Goal: Information Seeking & Learning: Learn about a topic

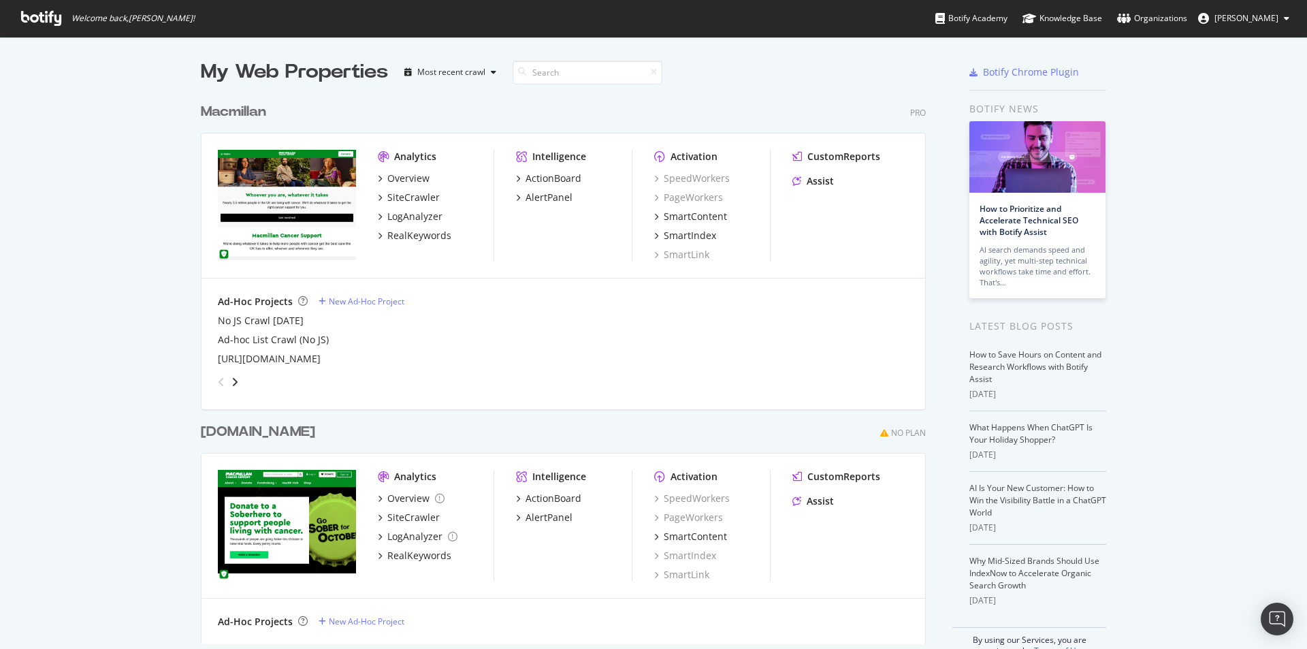
scroll to position [639, 1287]
click at [423, 199] on div "SiteCrawler" at bounding box center [413, 198] width 52 height 14
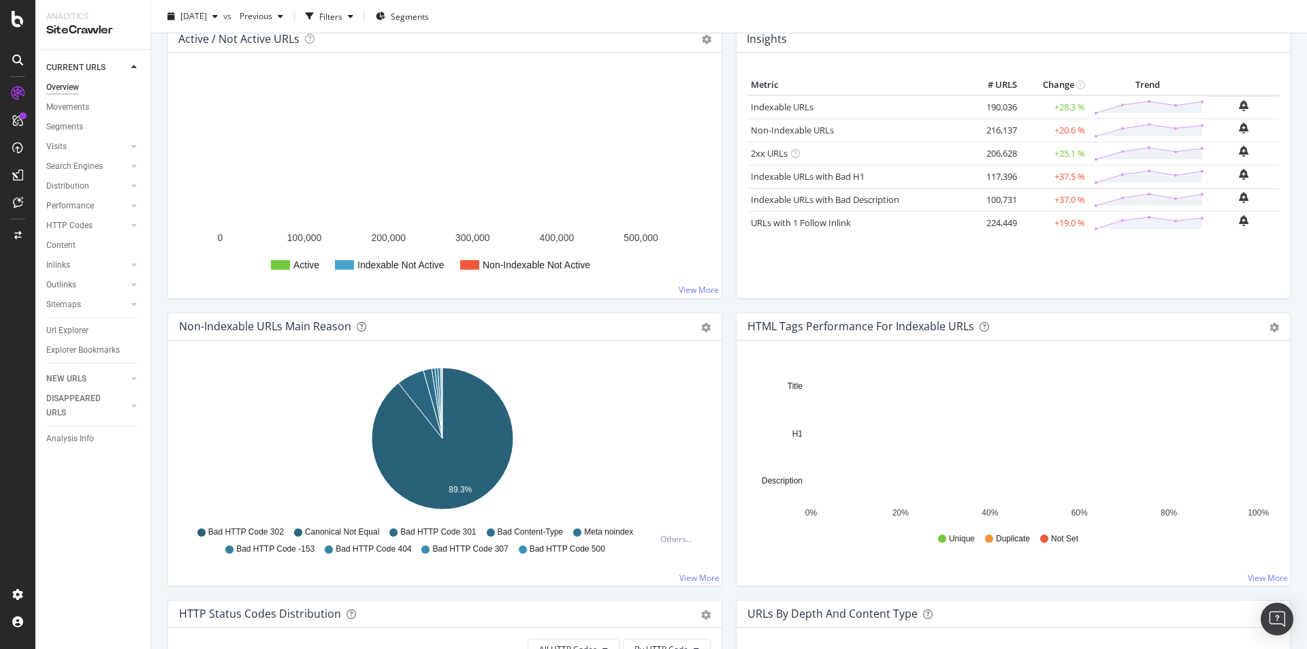
scroll to position [33, 0]
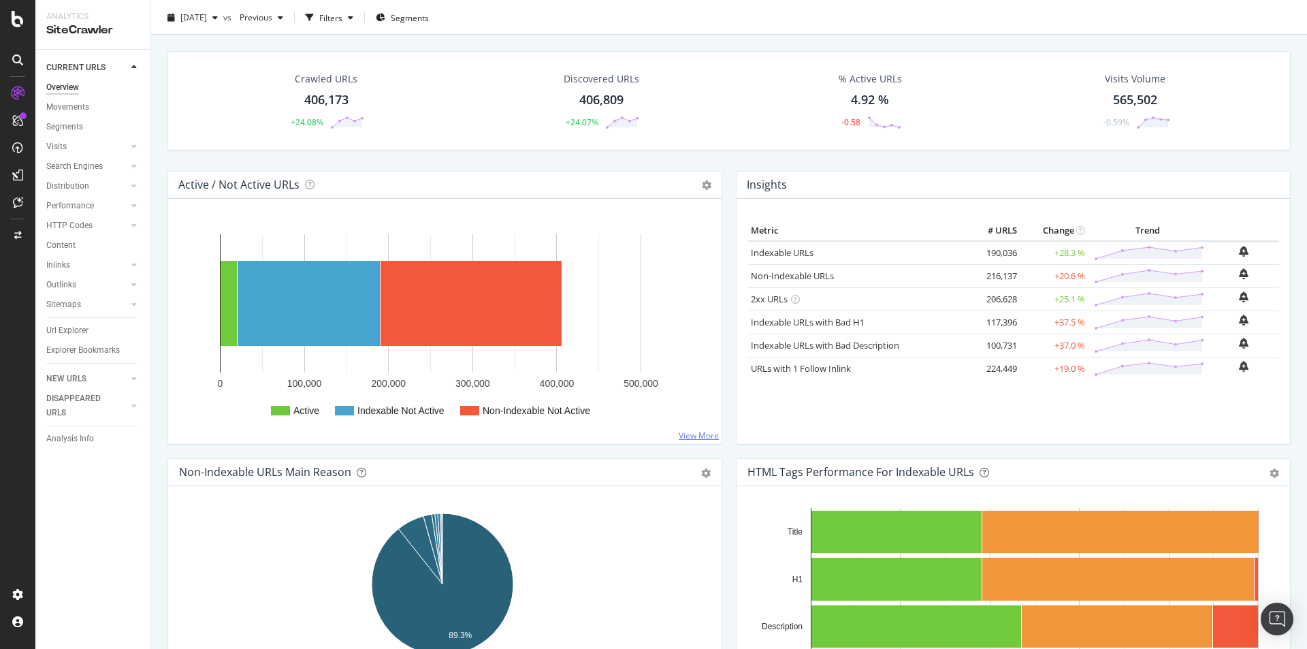
click at [681, 435] on link "View More" at bounding box center [699, 436] width 40 height 12
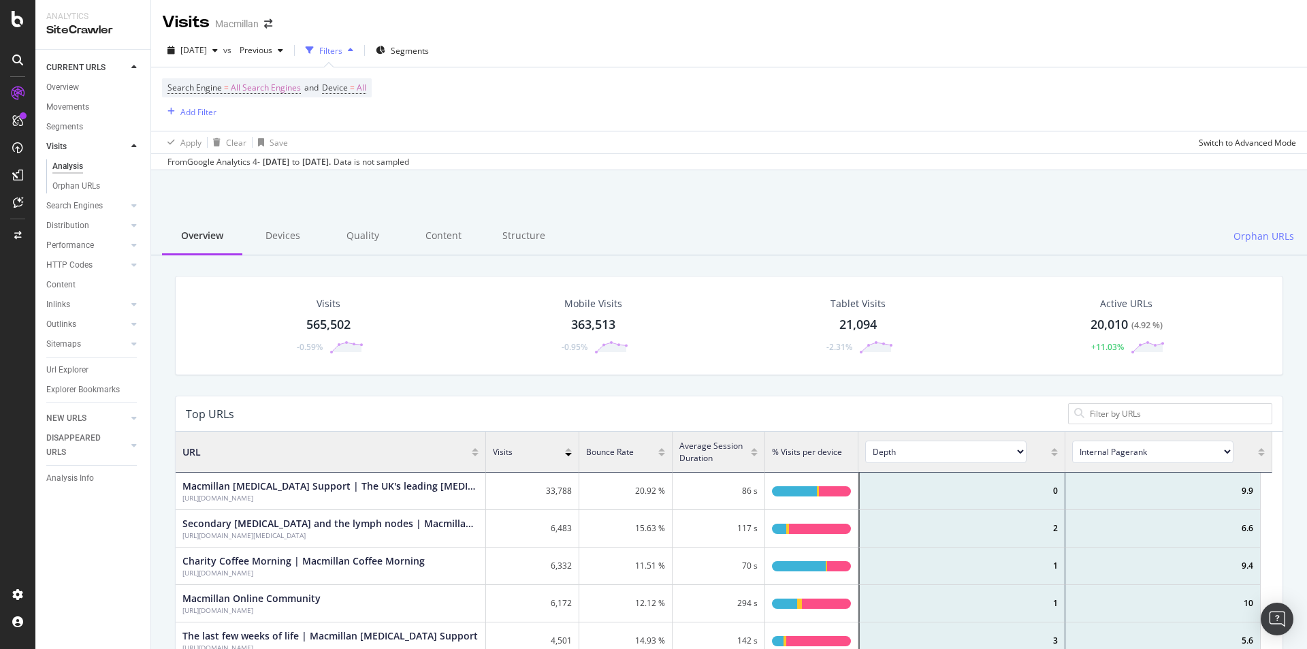
scroll to position [398, 1087]
click at [198, 114] on div "Add Filter" at bounding box center [198, 112] width 36 height 12
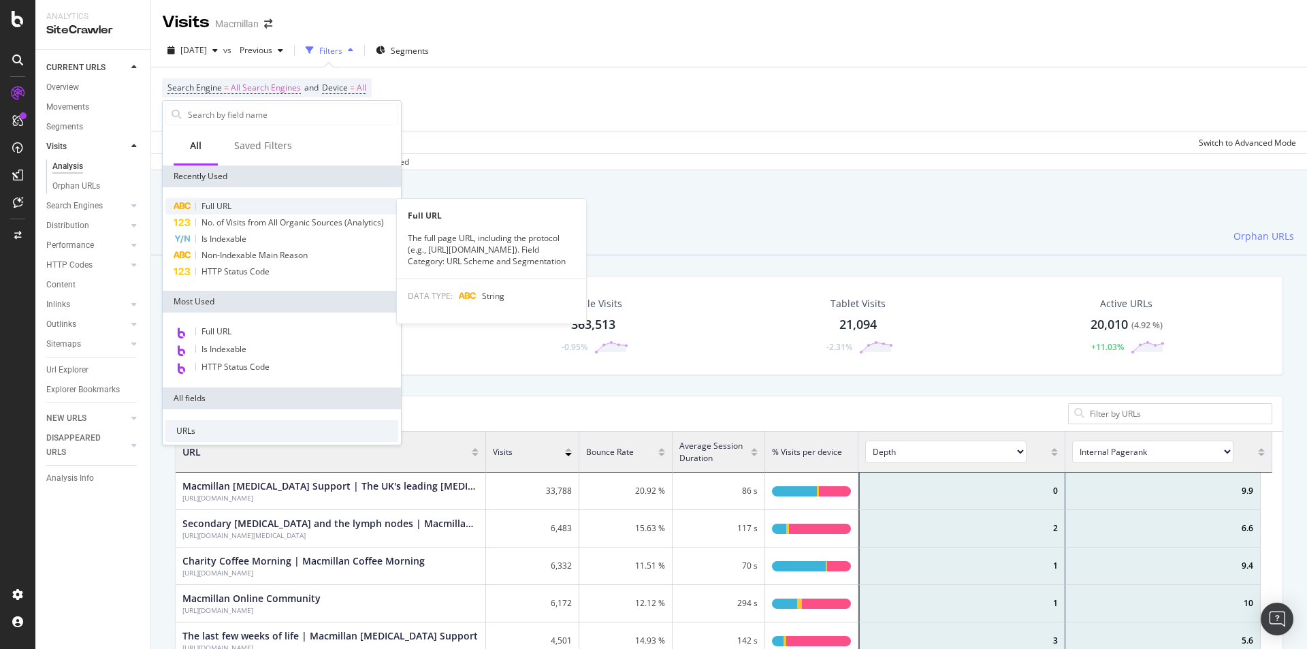
click at [223, 208] on span "Full URL" at bounding box center [217, 206] width 30 height 12
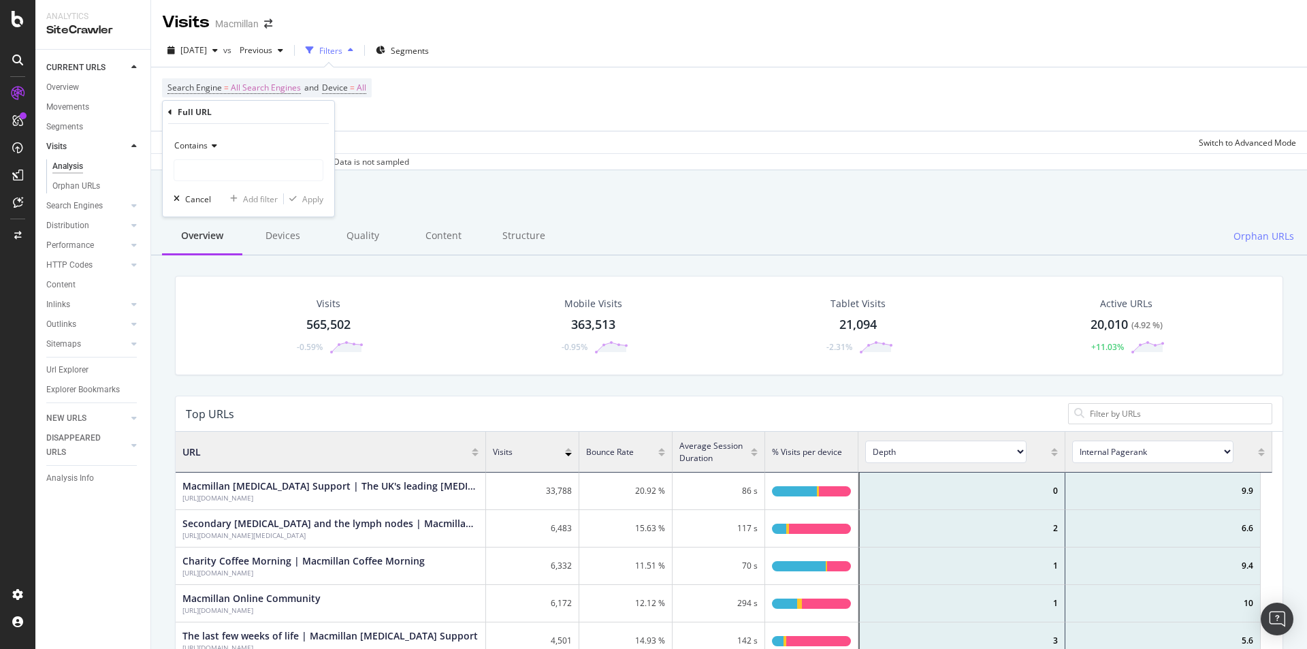
click at [216, 150] on div "Contains" at bounding box center [249, 146] width 150 height 22
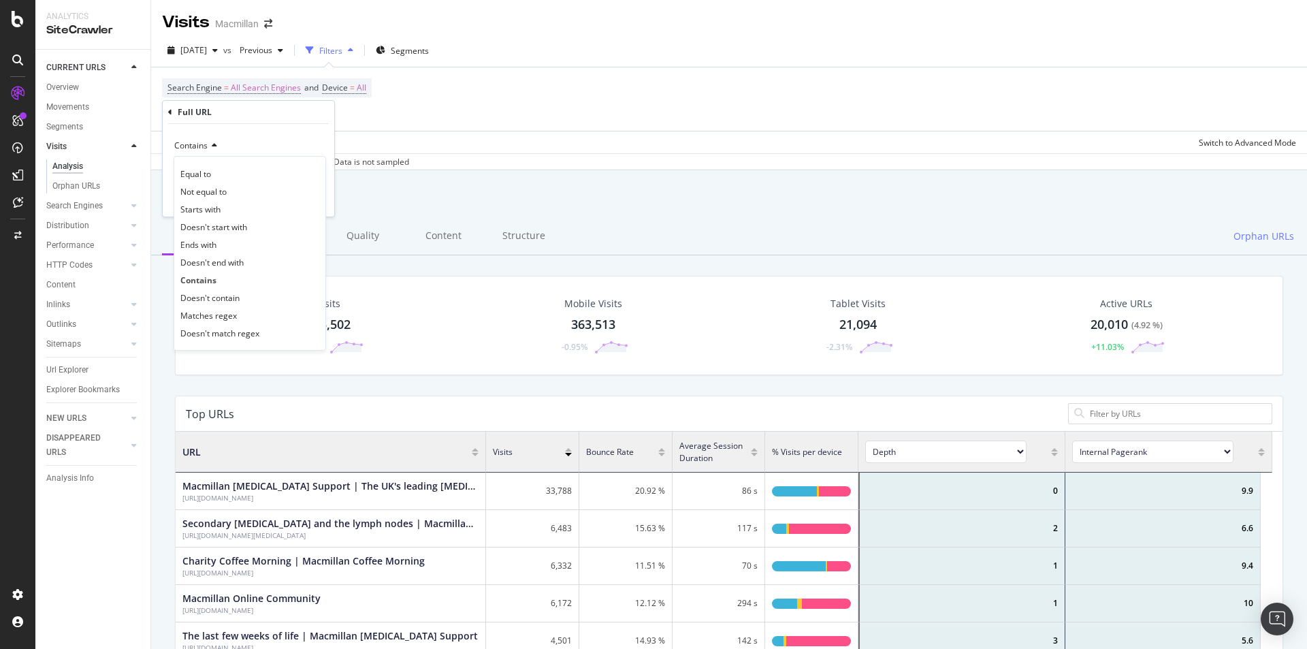
click at [216, 150] on div "Contains" at bounding box center [249, 146] width 150 height 22
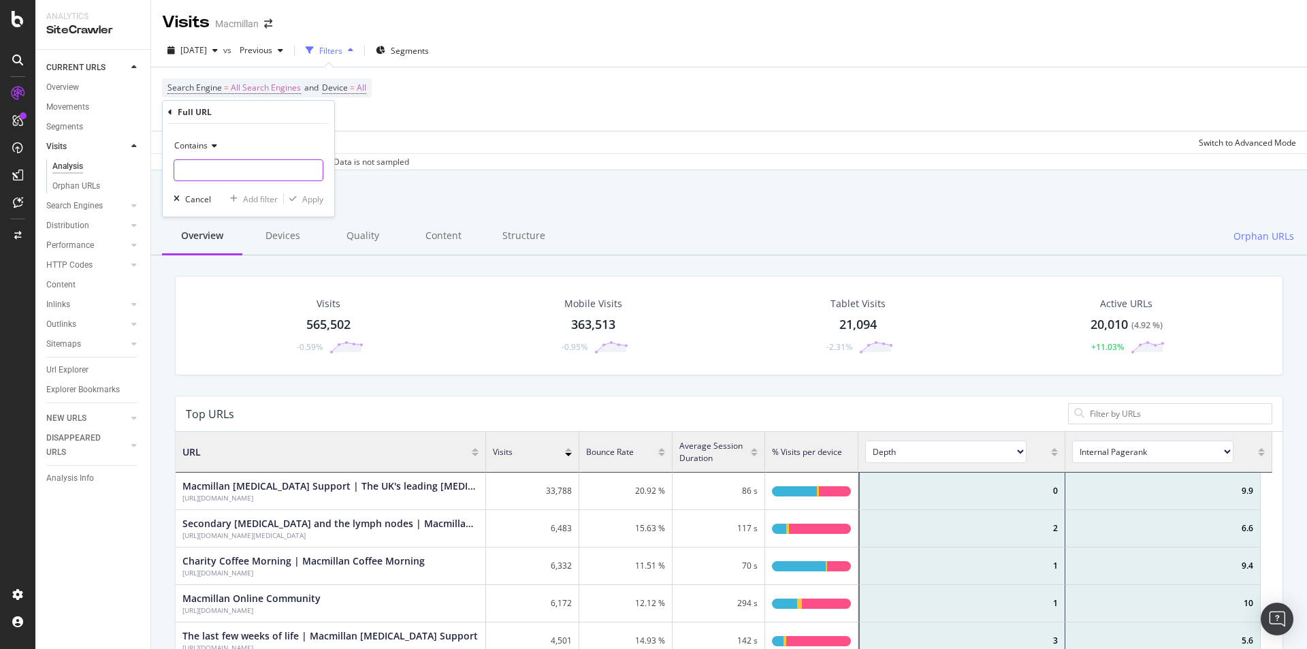
click at [278, 165] on input "text" at bounding box center [248, 170] width 148 height 22
paste input "[URL][DOMAIN_NAME]"
type input "[URL][DOMAIN_NAME]"
click at [311, 196] on div "Apply" at bounding box center [312, 199] width 21 height 12
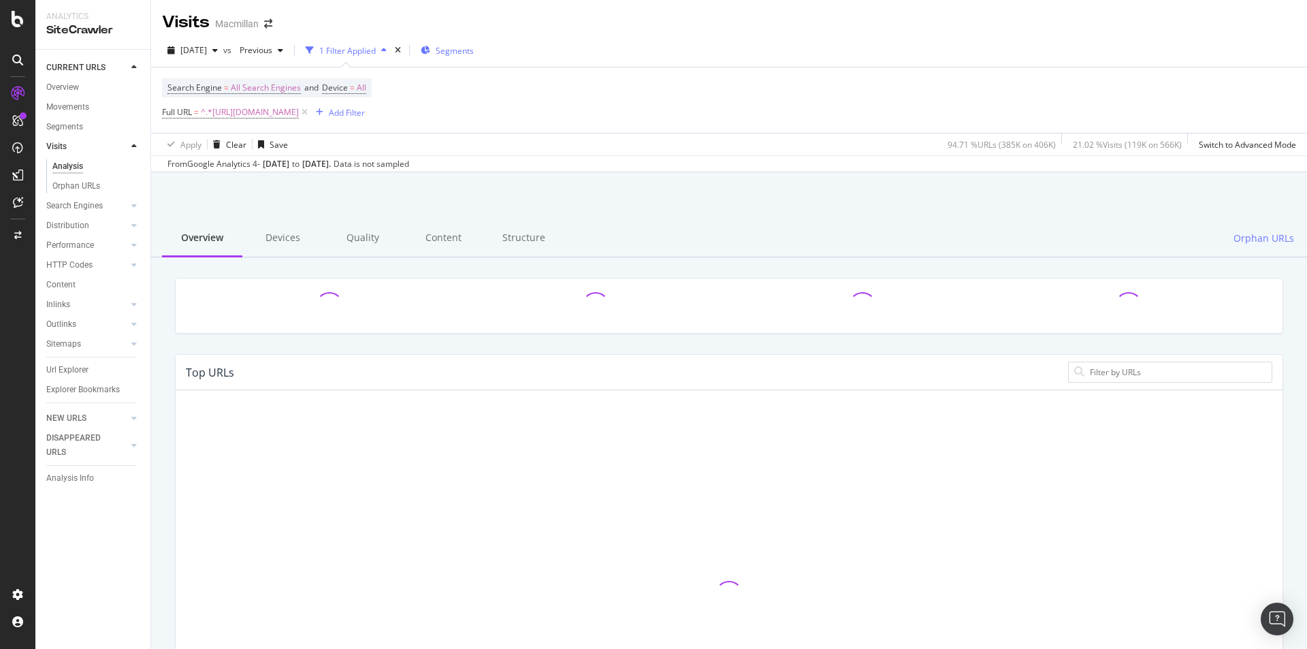
click at [474, 52] on span "Segments" at bounding box center [455, 51] width 38 height 12
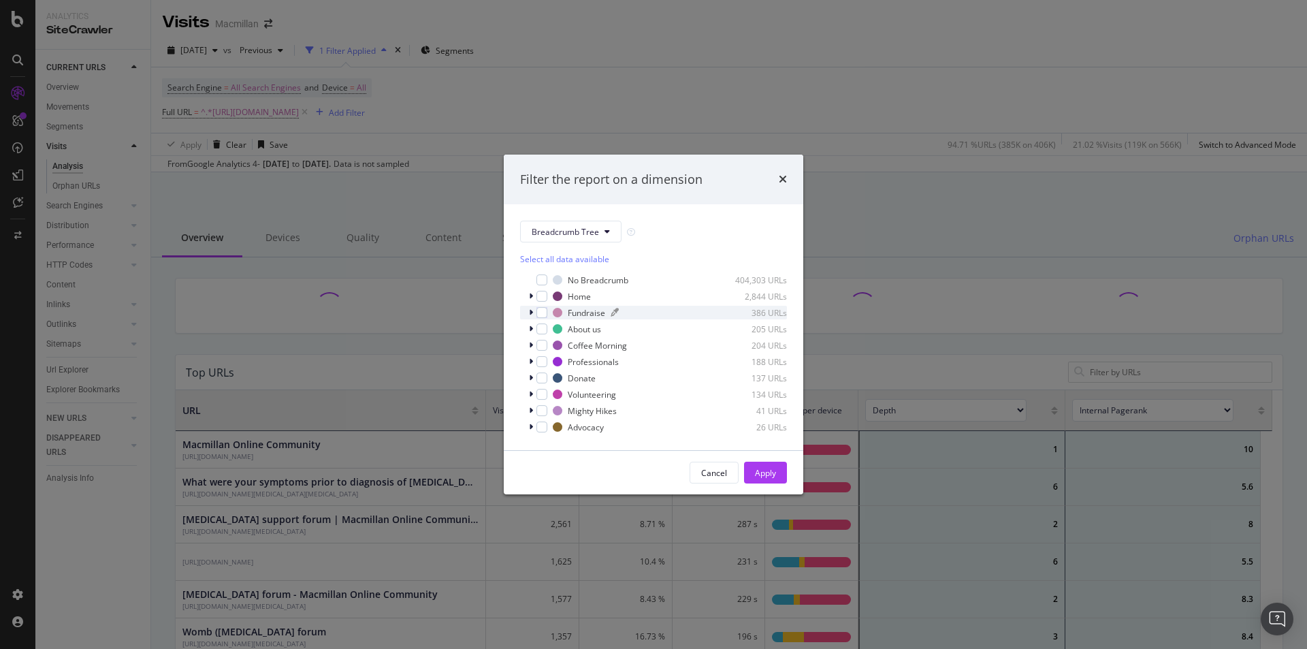
scroll to position [398, 1087]
click at [779, 182] on icon "times" at bounding box center [783, 179] width 8 height 11
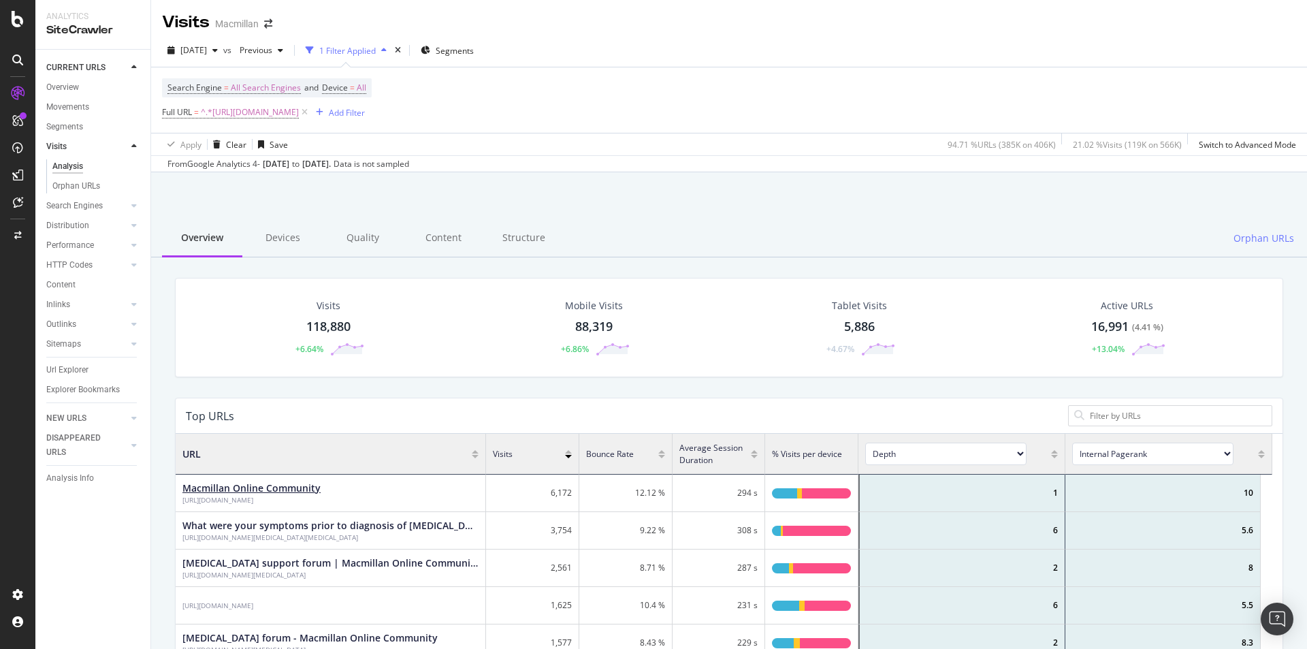
click at [238, 492] on div "Macmillan Online Community" at bounding box center [251, 488] width 138 height 14
click at [404, 55] on div "times" at bounding box center [398, 51] width 12 height 14
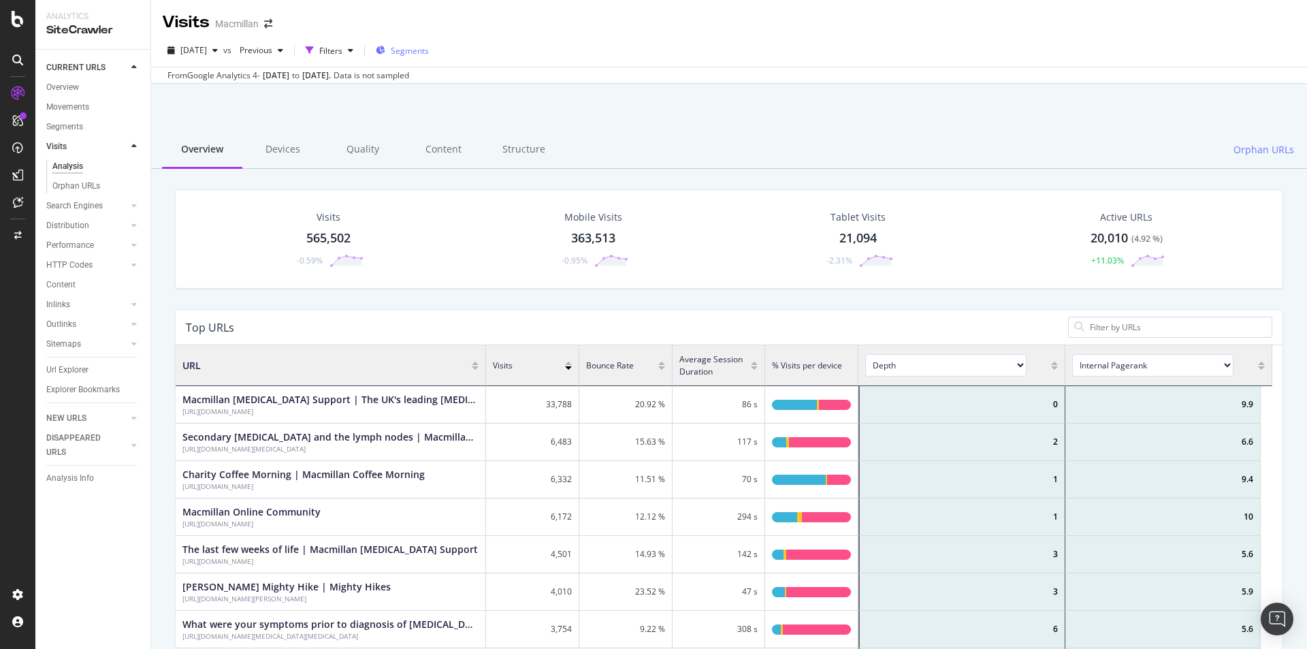
scroll to position [398, 1087]
click at [429, 47] on span "Segments" at bounding box center [410, 51] width 38 height 12
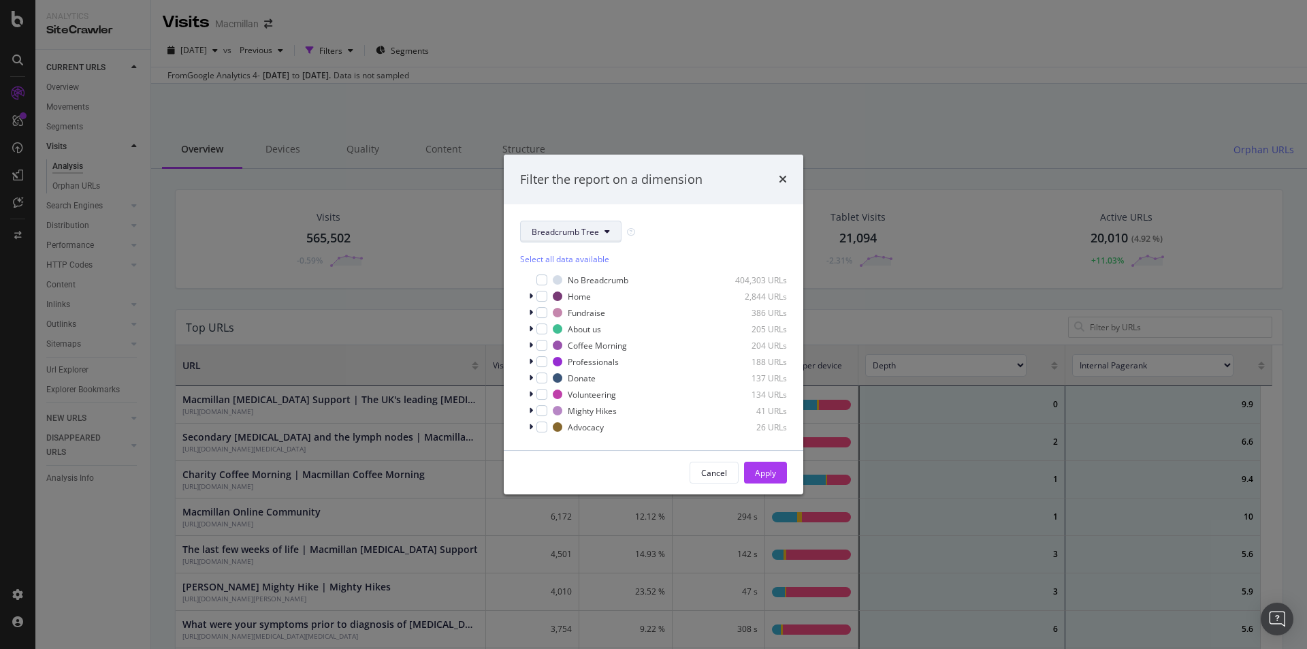
click at [549, 234] on span "Breadcrumb Tree" at bounding box center [565, 232] width 67 height 12
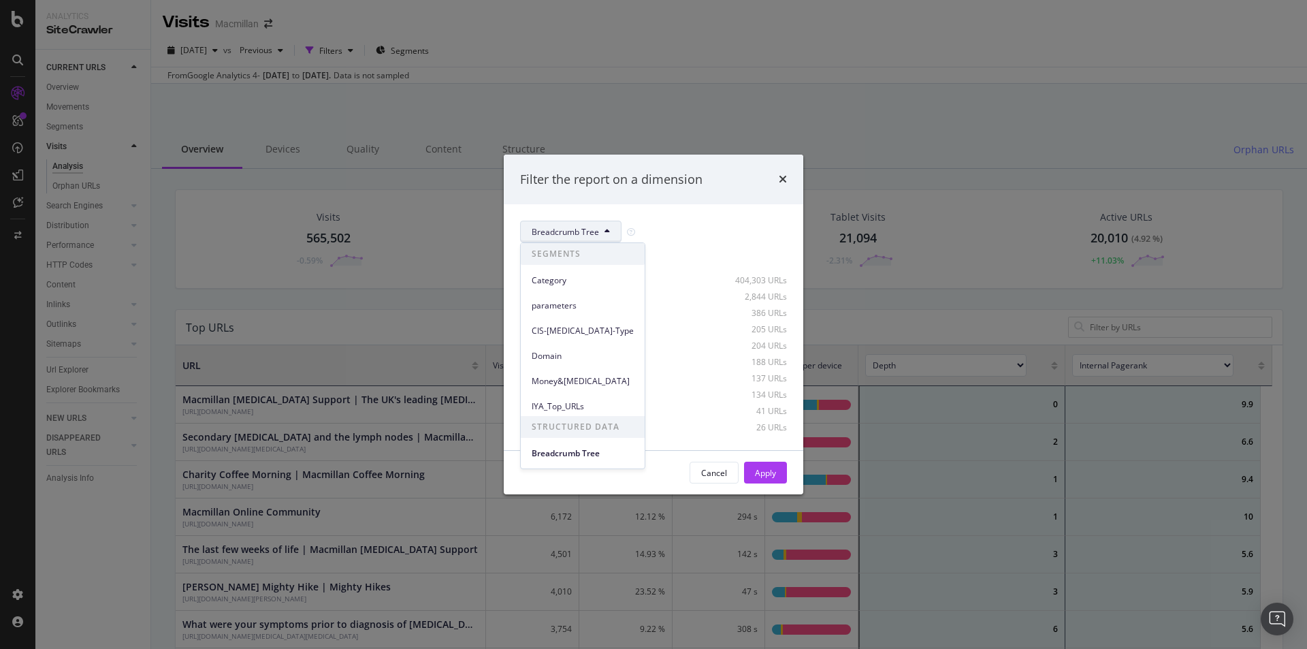
click at [671, 229] on div "Breadcrumb Tree" at bounding box center [653, 232] width 267 height 22
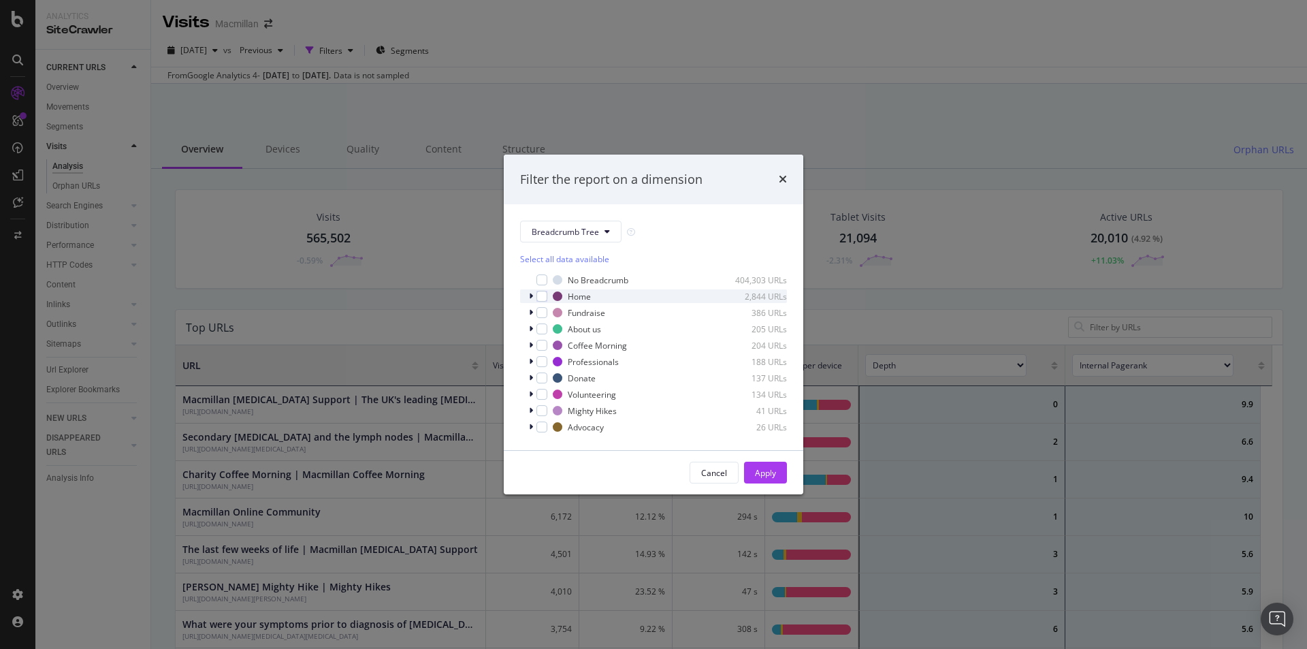
click at [534, 296] on div "modal" at bounding box center [532, 296] width 8 height 14
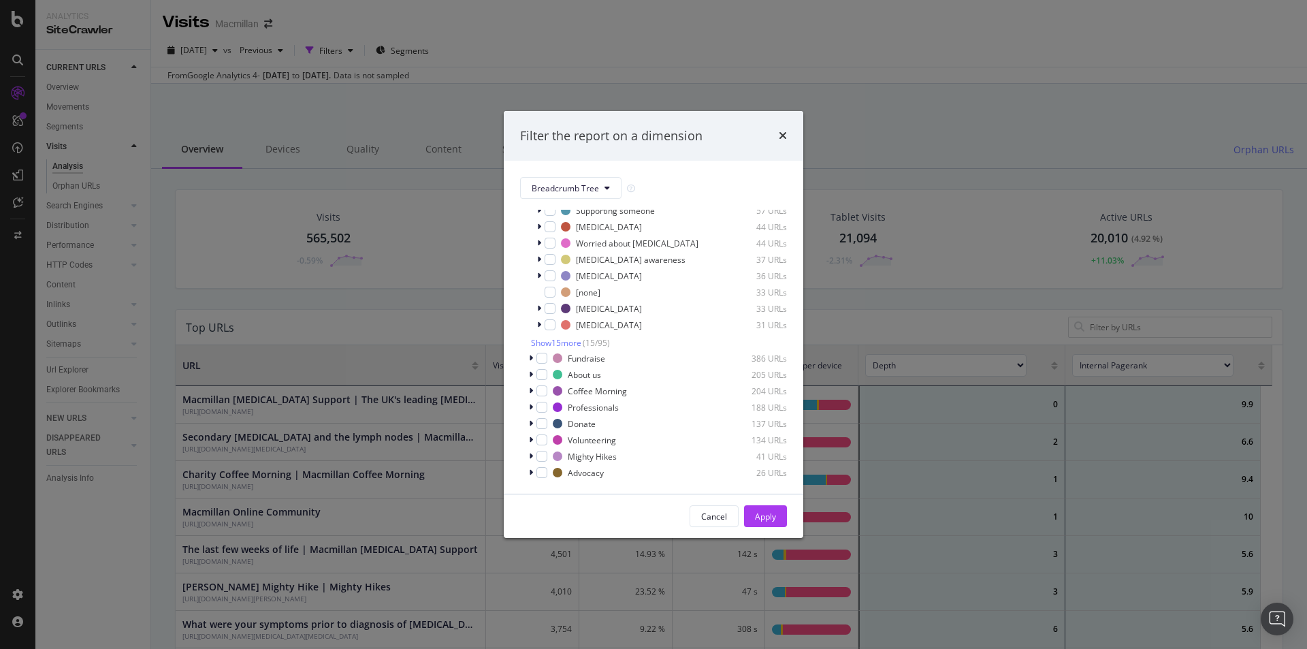
scroll to position [172, 0]
click at [530, 467] on icon "modal" at bounding box center [531, 471] width 4 height 8
click at [780, 133] on icon "times" at bounding box center [783, 135] width 8 height 11
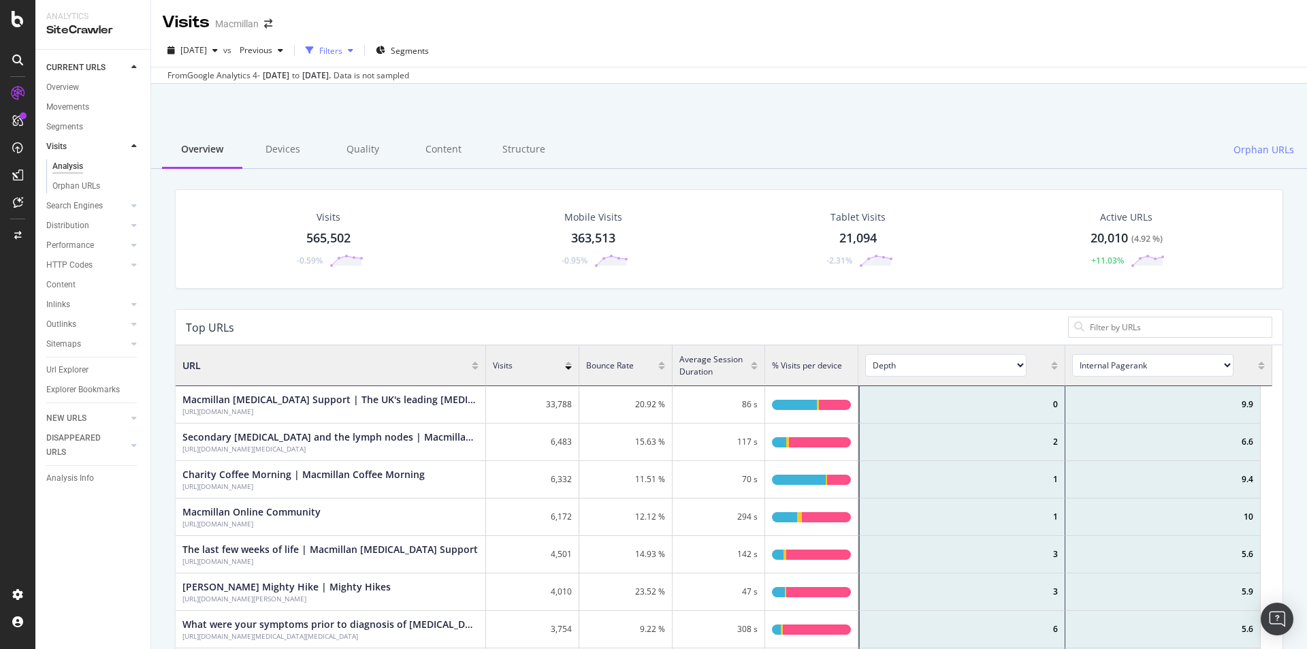
click at [359, 55] on div "Filters" at bounding box center [329, 50] width 59 height 20
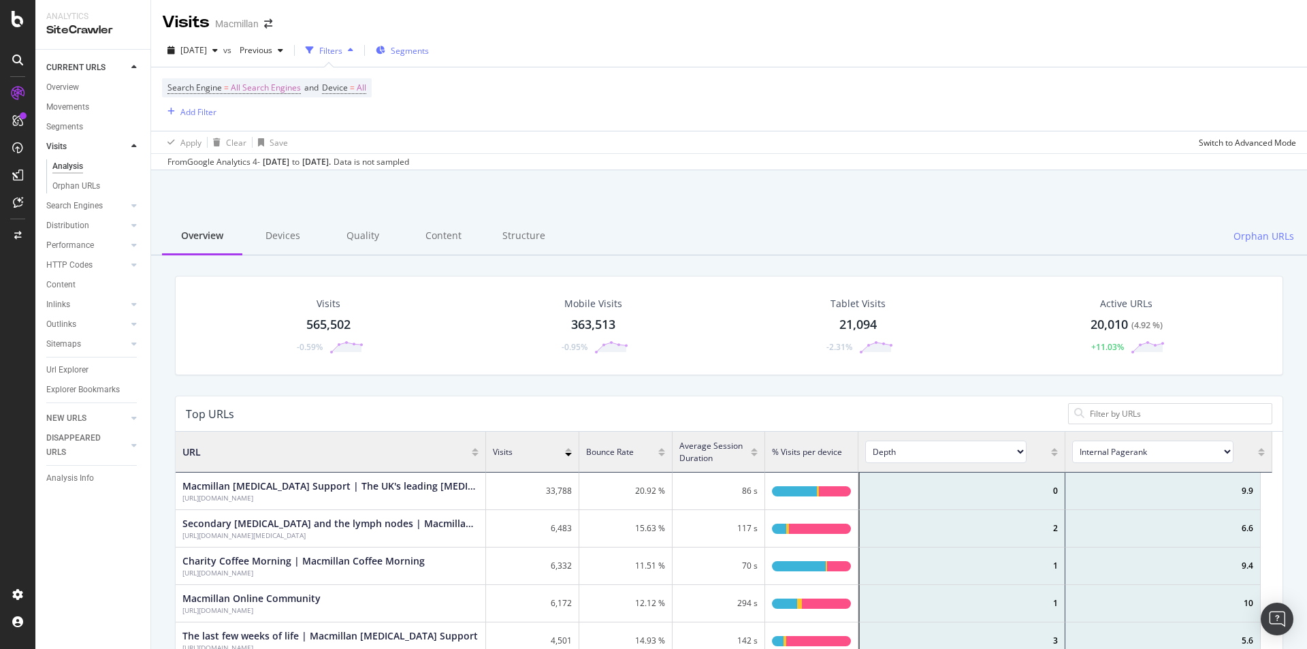
click at [429, 51] on span "Segments" at bounding box center [410, 51] width 38 height 12
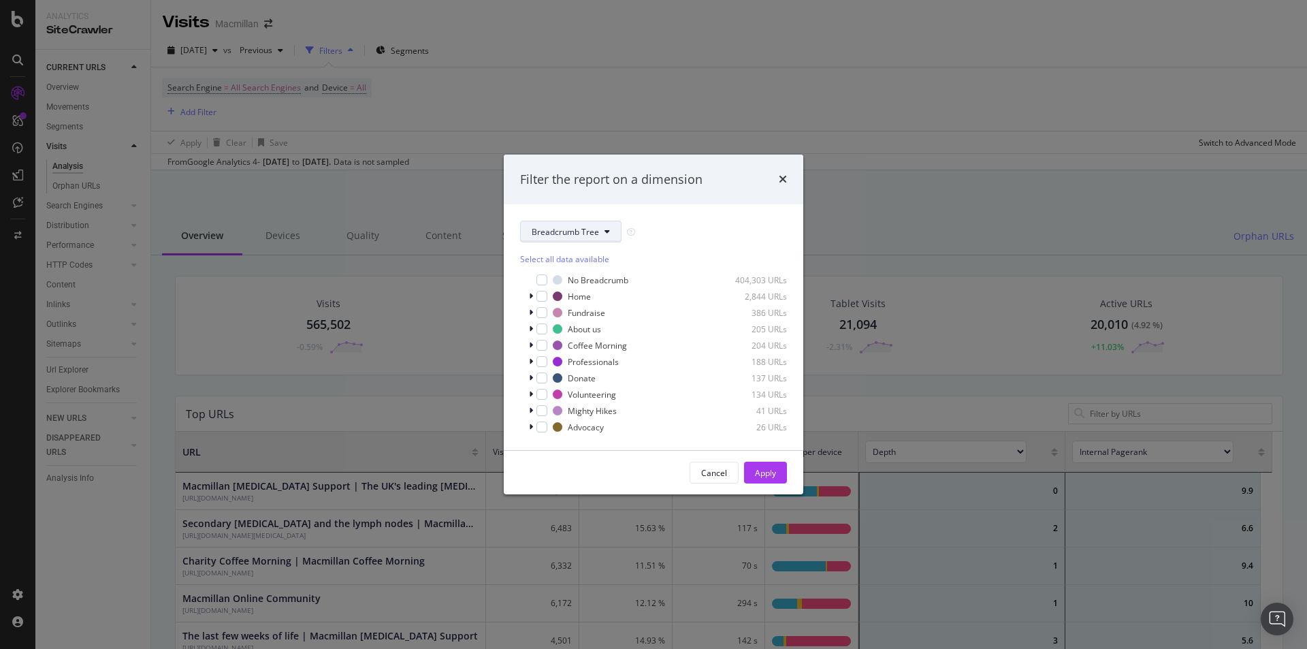
click at [551, 224] on button "Breadcrumb Tree" at bounding box center [570, 232] width 101 height 22
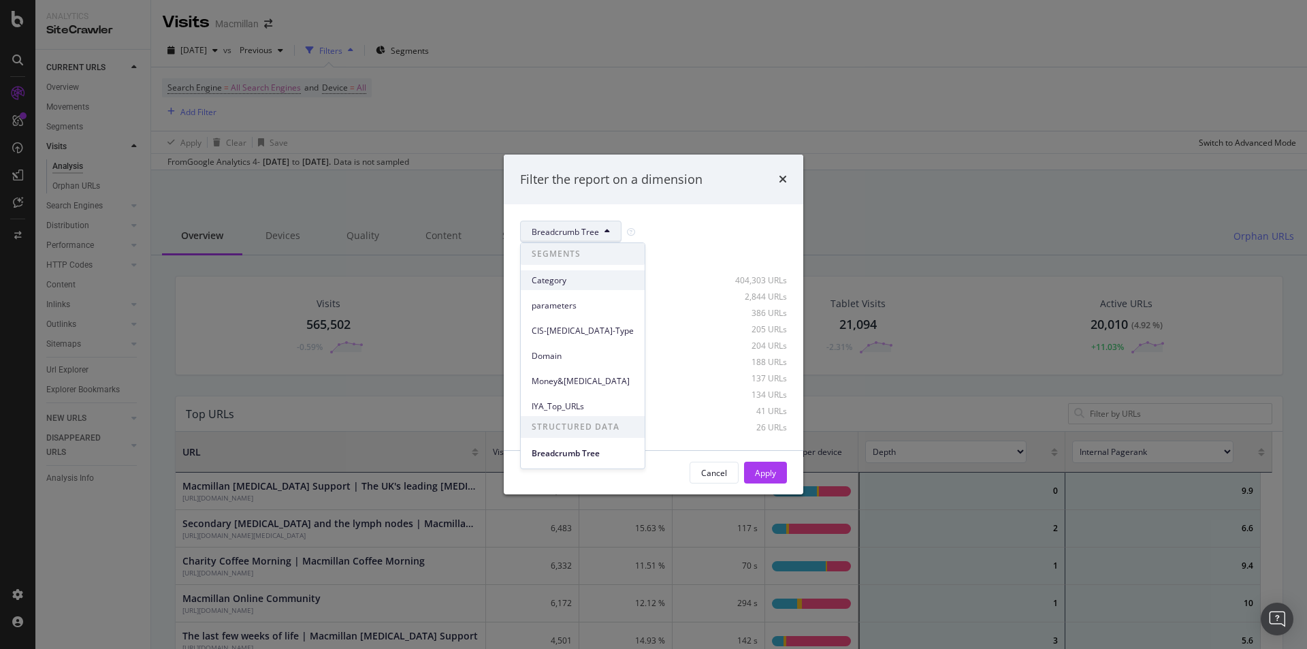
click at [551, 280] on span "Category" at bounding box center [583, 280] width 102 height 12
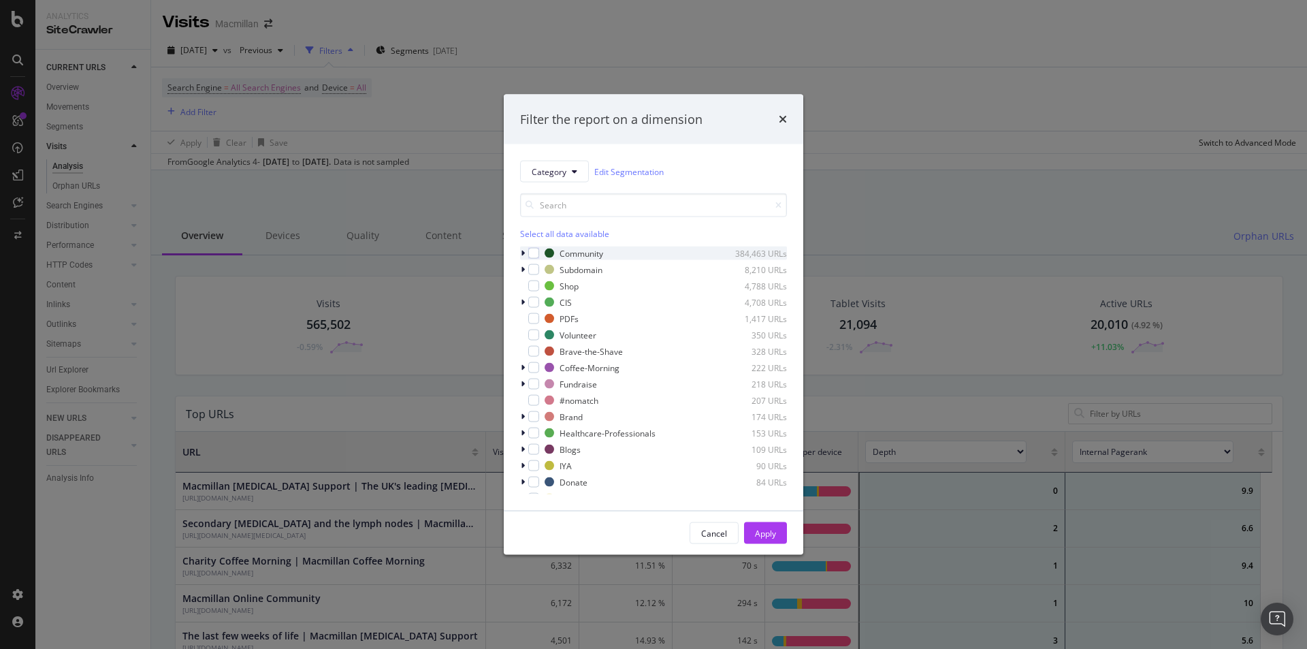
click at [521, 254] on icon "modal" at bounding box center [523, 253] width 4 height 8
click at [540, 254] on div "Community 384,463 URLs" at bounding box center [653, 253] width 267 height 14
click at [536, 252] on div "modal" at bounding box center [533, 253] width 11 height 11
click at [766, 526] on div "Apply" at bounding box center [765, 533] width 21 height 20
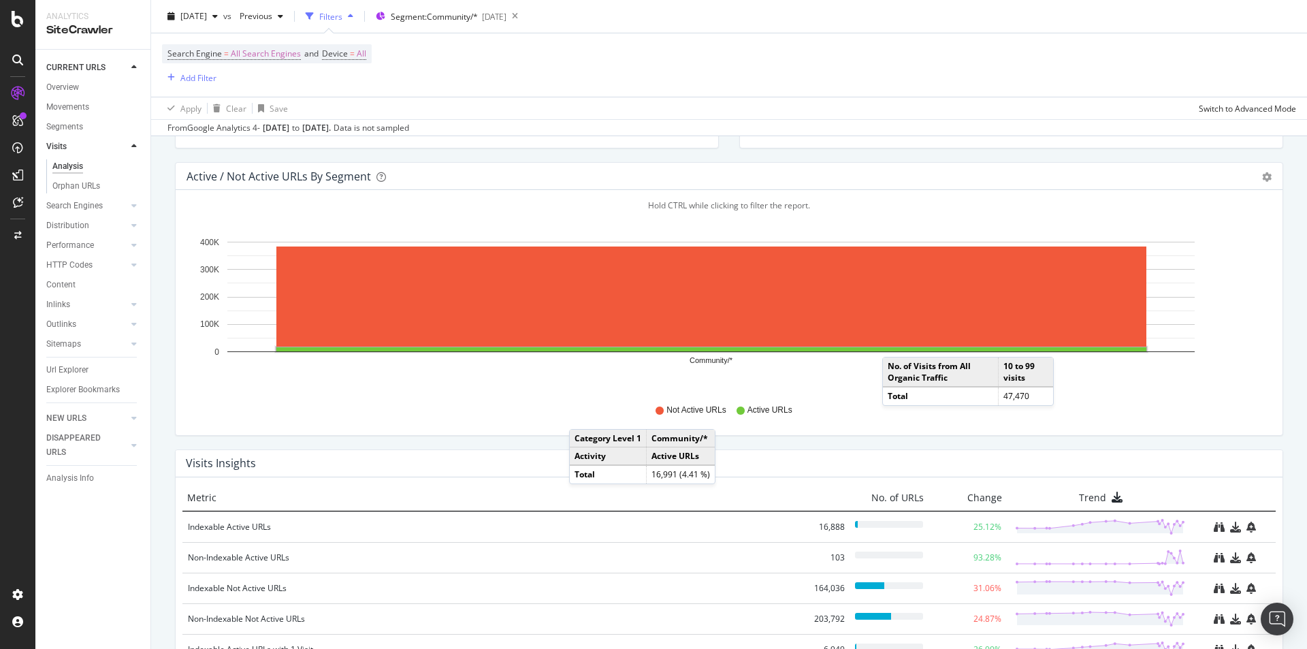
scroll to position [1296, 0]
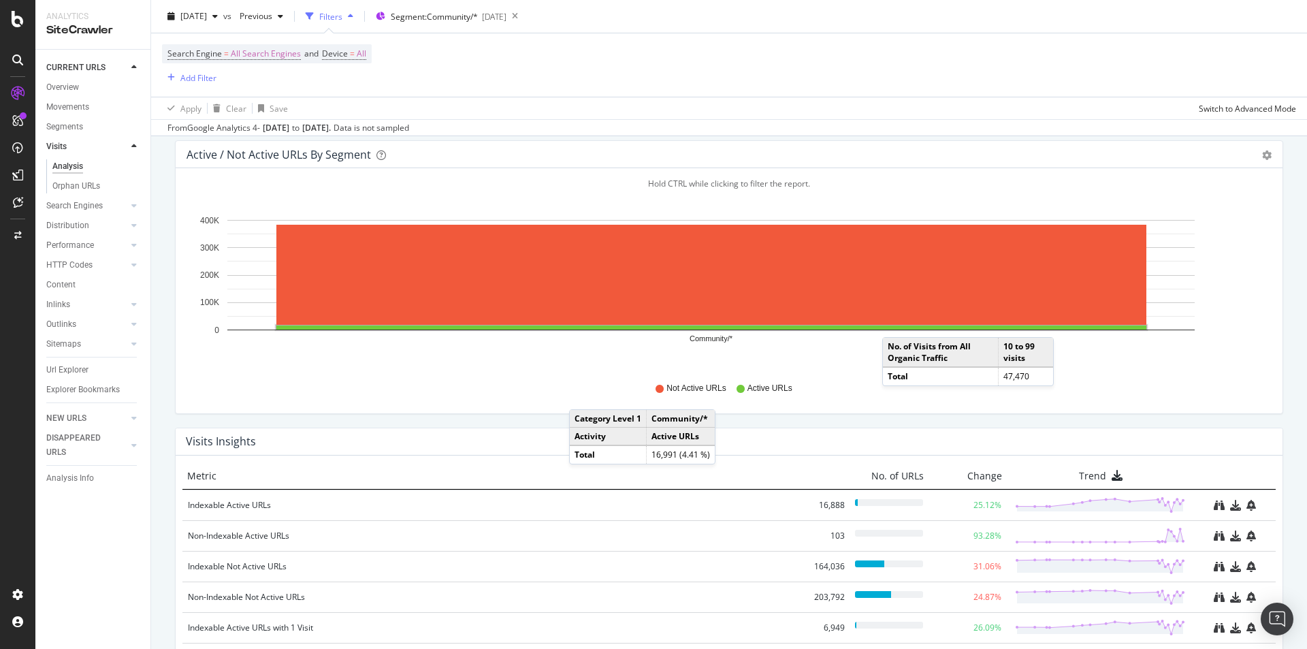
click at [101, 565] on div "CURRENT URLS Overview Movements Segments Visits Analysis Orphan URLs Search Eng…" at bounding box center [92, 349] width 115 height 599
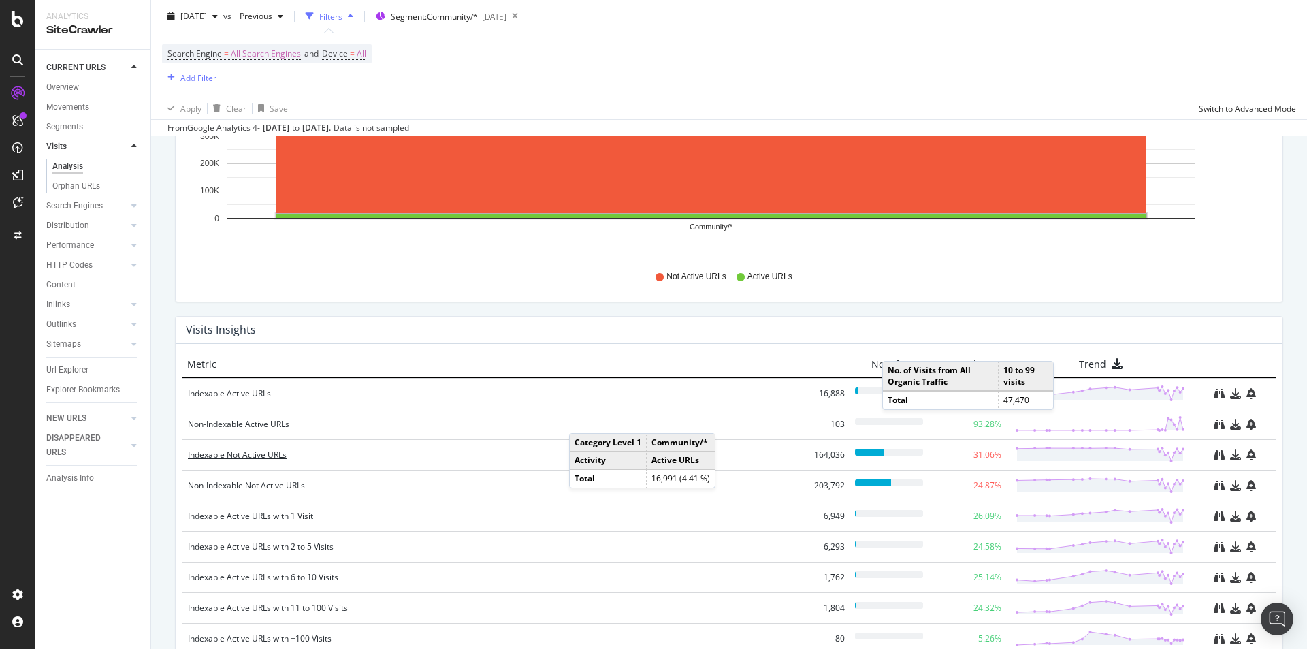
scroll to position [1432, 0]
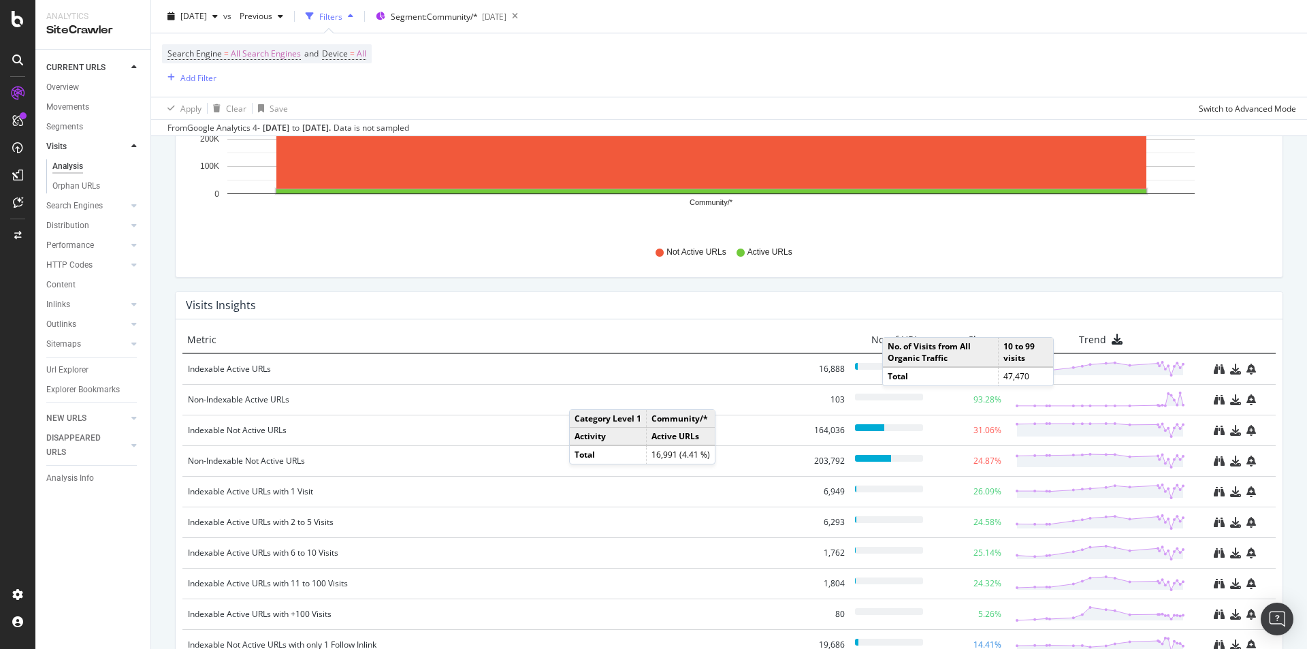
click at [148, 540] on div "CURRENT URLS Overview Movements Segments Visits Analysis Orphan URLs Search Eng…" at bounding box center [92, 349] width 115 height 599
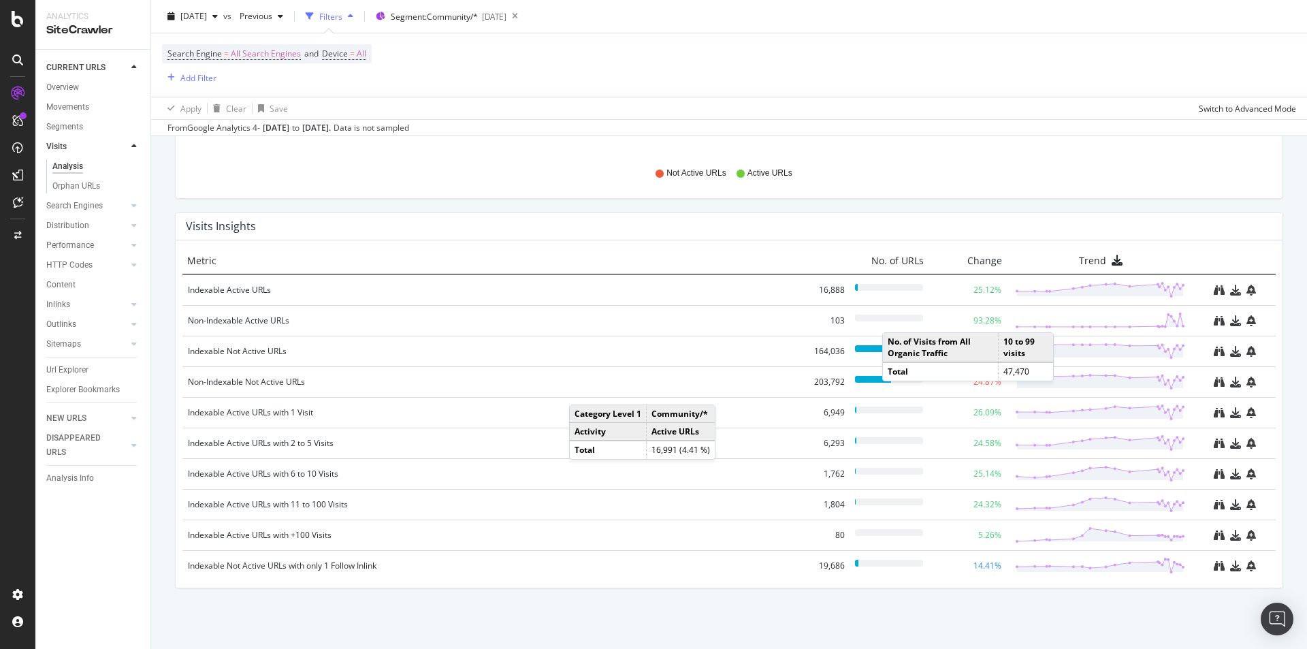
scroll to position [1511, 0]
drag, startPoint x: 807, startPoint y: 348, endPoint x: 837, endPoint y: 348, distance: 30.0
click at [837, 348] on div "Indexable Not Active URLs 164,036 31.06%" at bounding box center [728, 350] width 1093 height 31
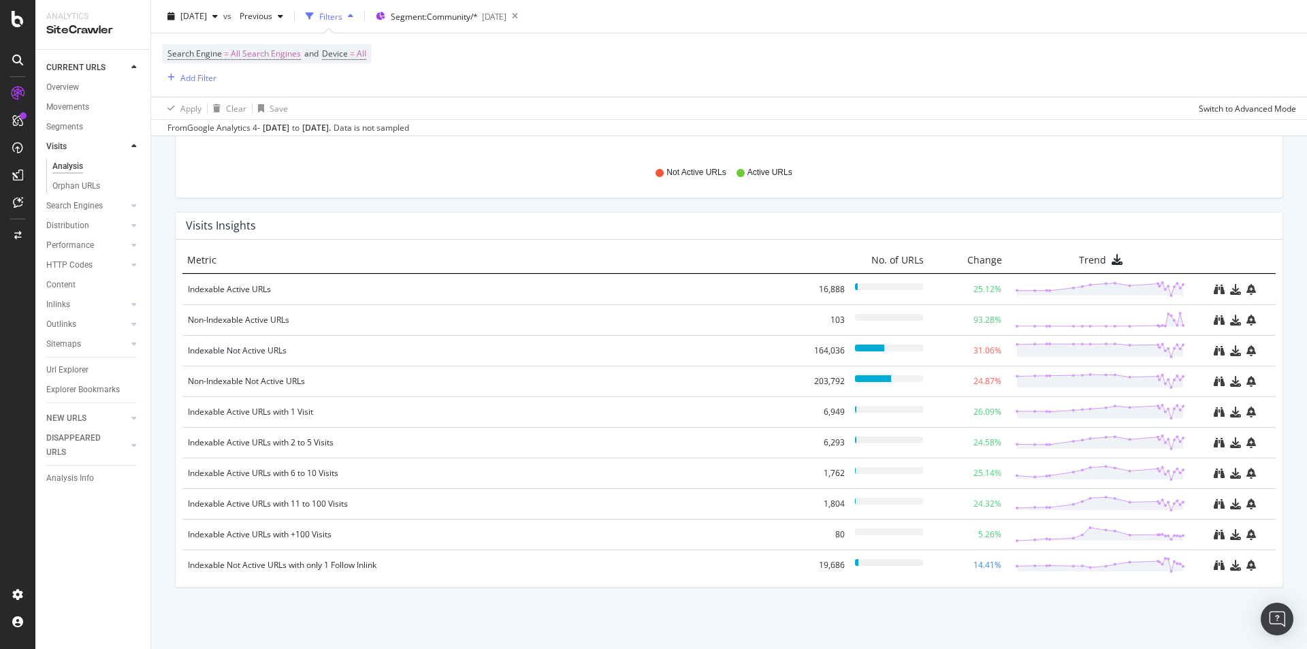
drag, startPoint x: 236, startPoint y: 288, endPoint x: 243, endPoint y: 283, distance: 8.3
click at [236, 288] on div "Indexable Active URLs" at bounding box center [494, 290] width 613 height 14
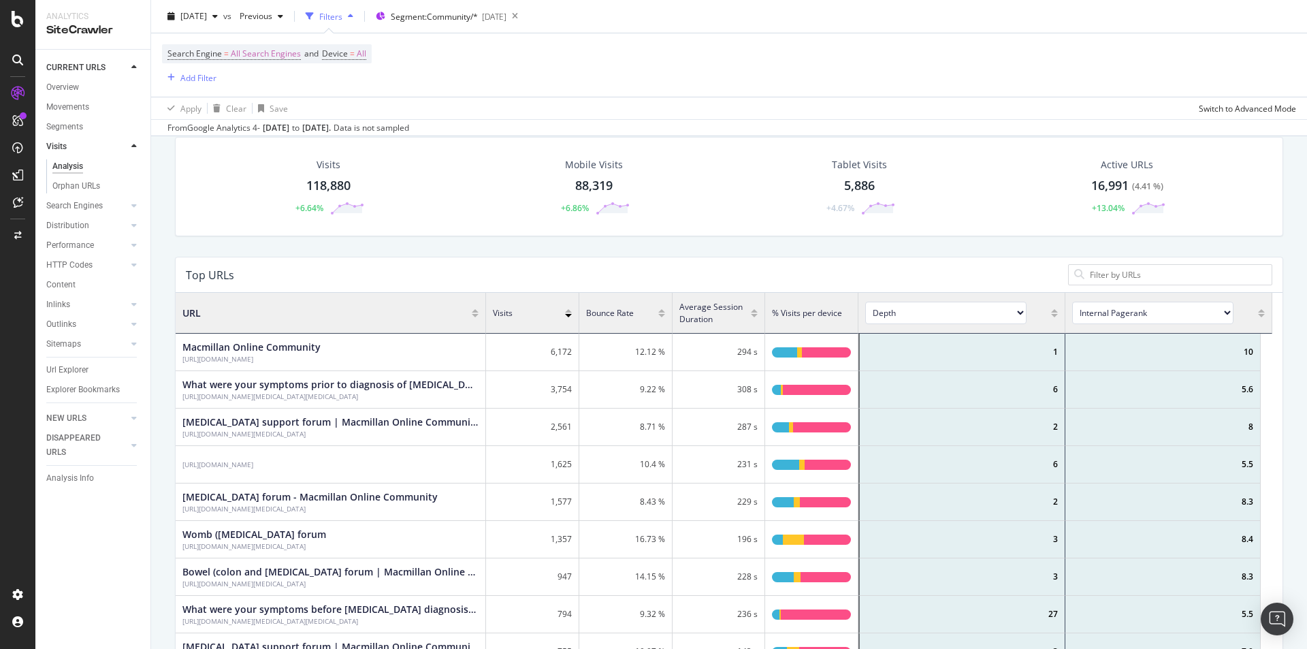
scroll to position [82, 0]
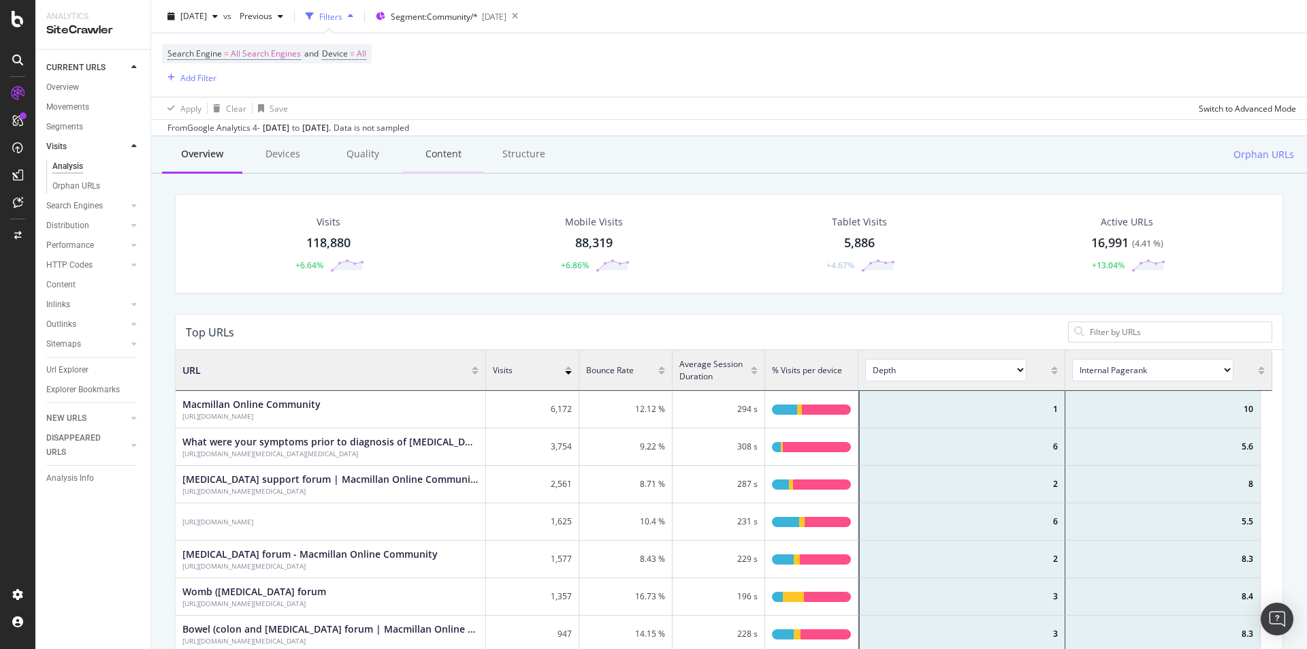
click at [437, 167] on div "Content" at bounding box center [443, 154] width 80 height 37
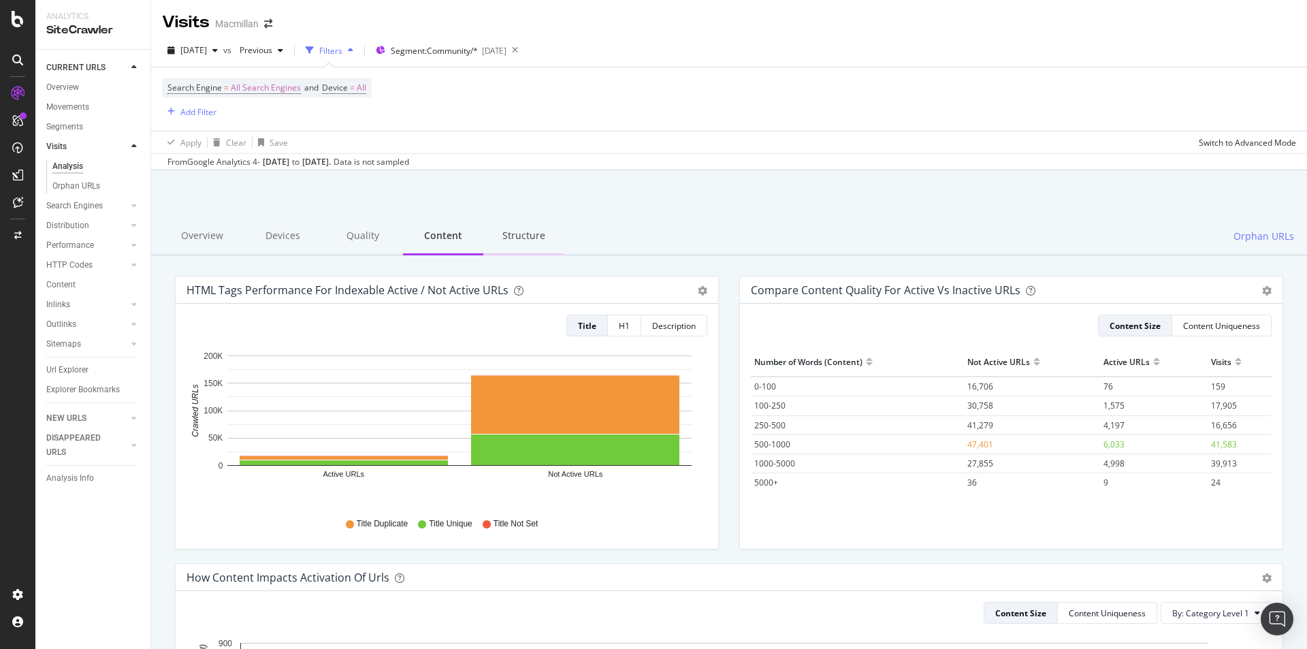
click at [518, 242] on div "Structure" at bounding box center [523, 236] width 80 height 37
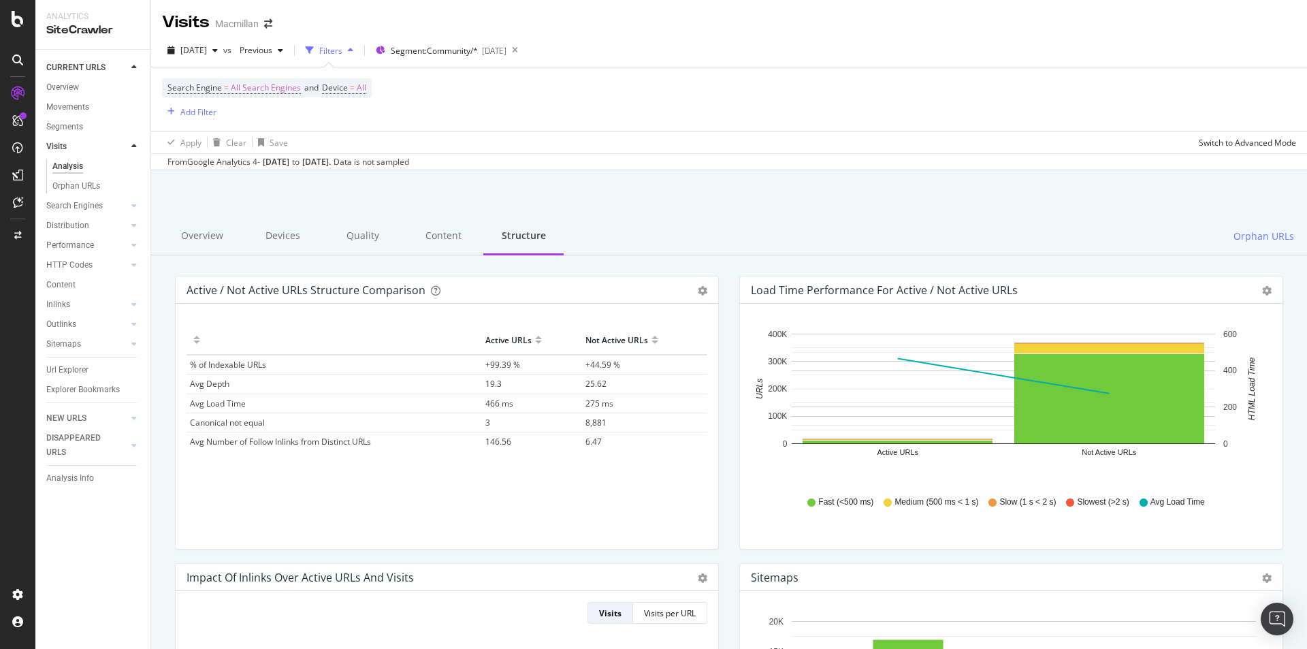
drag, startPoint x: 281, startPoint y: 242, endPoint x: 279, endPoint y: 336, distance: 94.0
click at [281, 242] on div "Devices" at bounding box center [282, 236] width 80 height 37
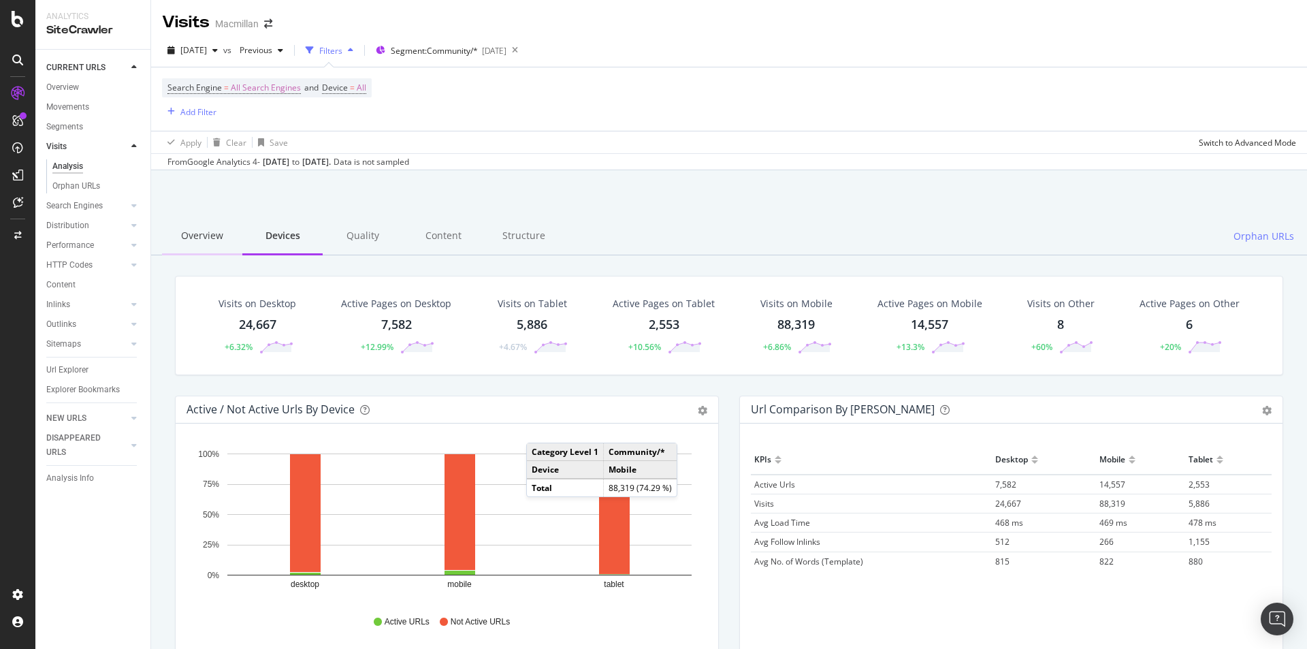
click at [216, 247] on div "Overview" at bounding box center [202, 236] width 80 height 37
click at [195, 246] on div "Overview" at bounding box center [202, 236] width 80 height 37
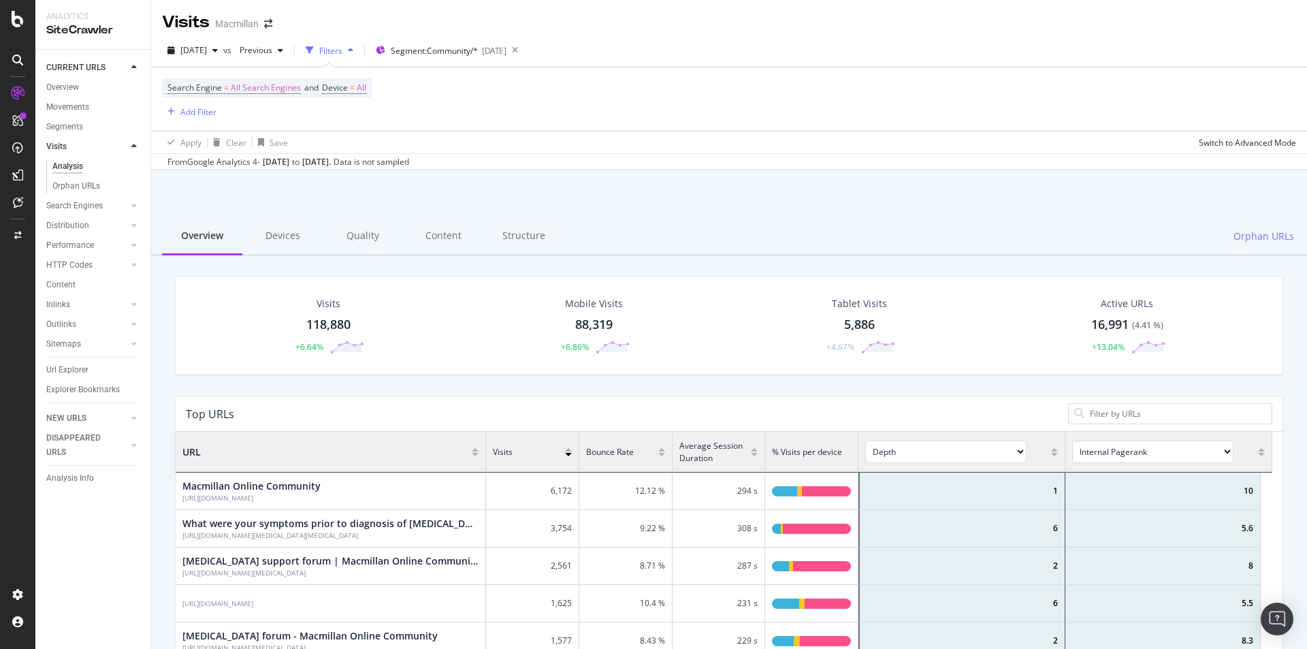
scroll to position [398, 1087]
